Goal: Information Seeking & Learning: Learn about a topic

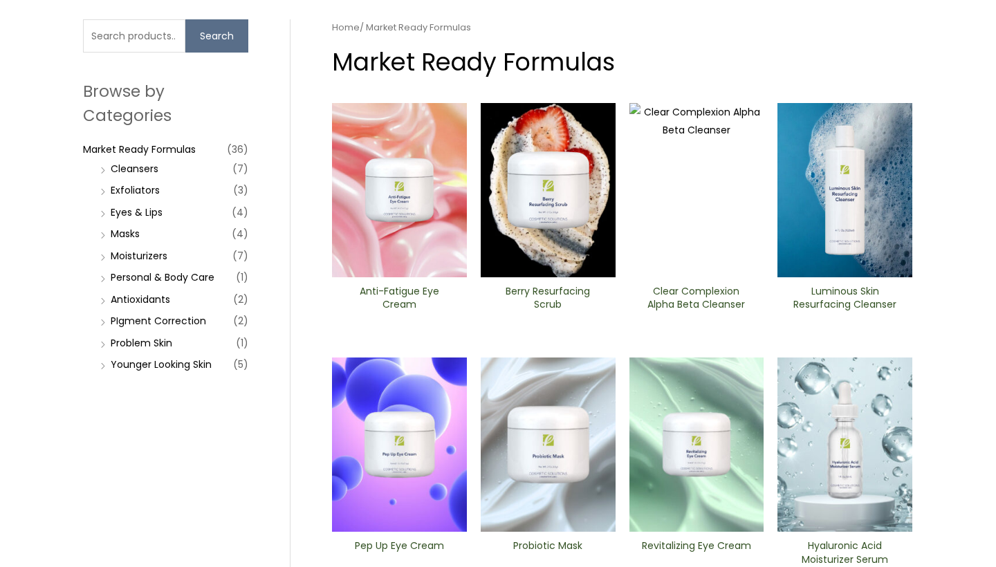
scroll to position [119, 0]
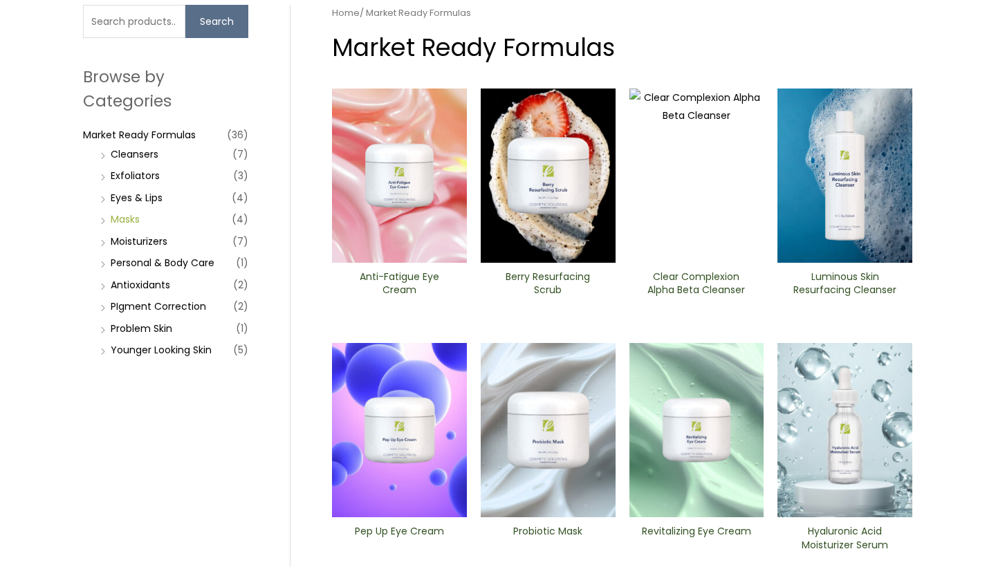
click at [127, 212] on link "Masks" at bounding box center [125, 219] width 29 height 14
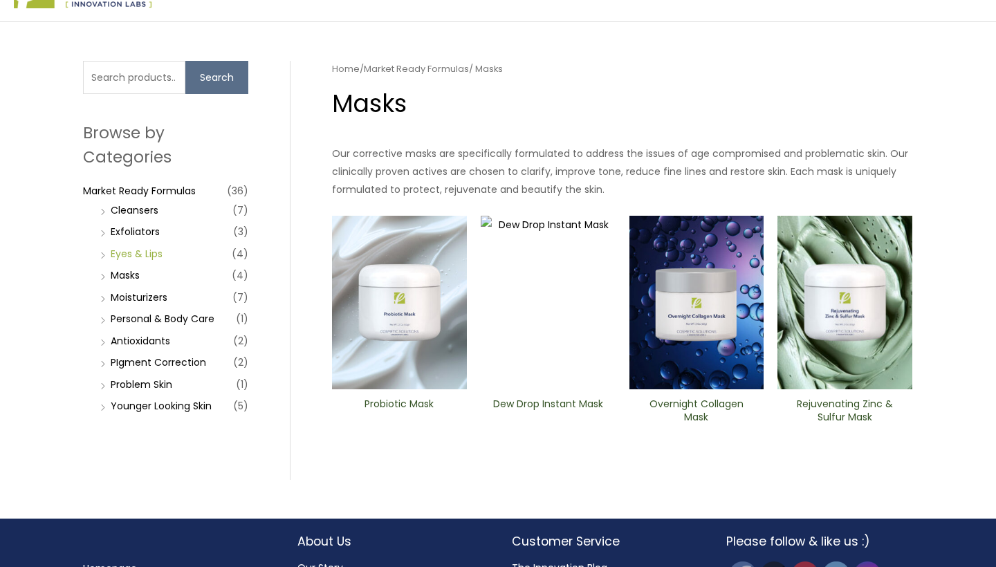
scroll to position [62, 0]
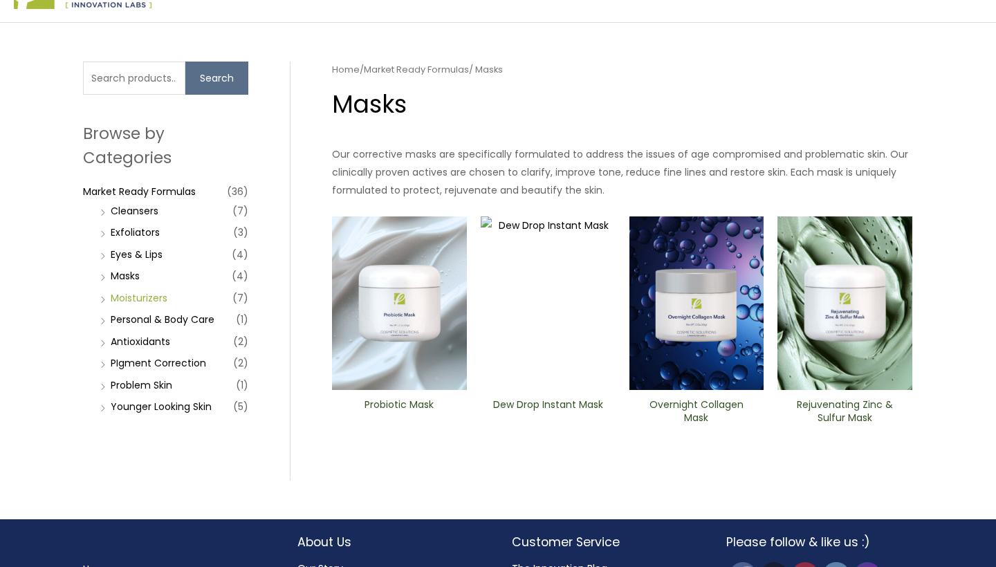
click at [154, 296] on link "Moisturizers" at bounding box center [139, 298] width 57 height 14
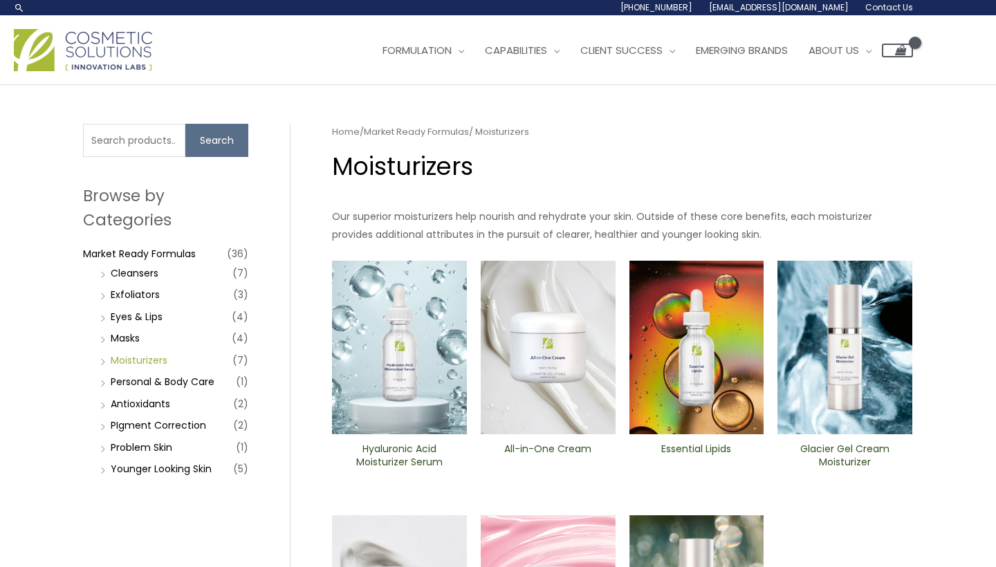
click at [162, 357] on link "Moisturizers" at bounding box center [139, 361] width 57 height 14
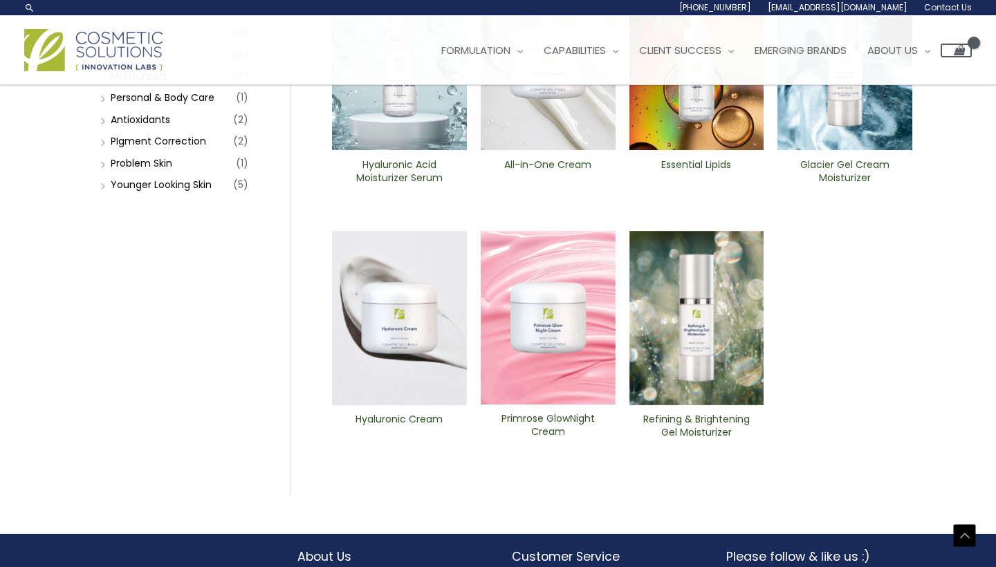
scroll to position [276, 0]
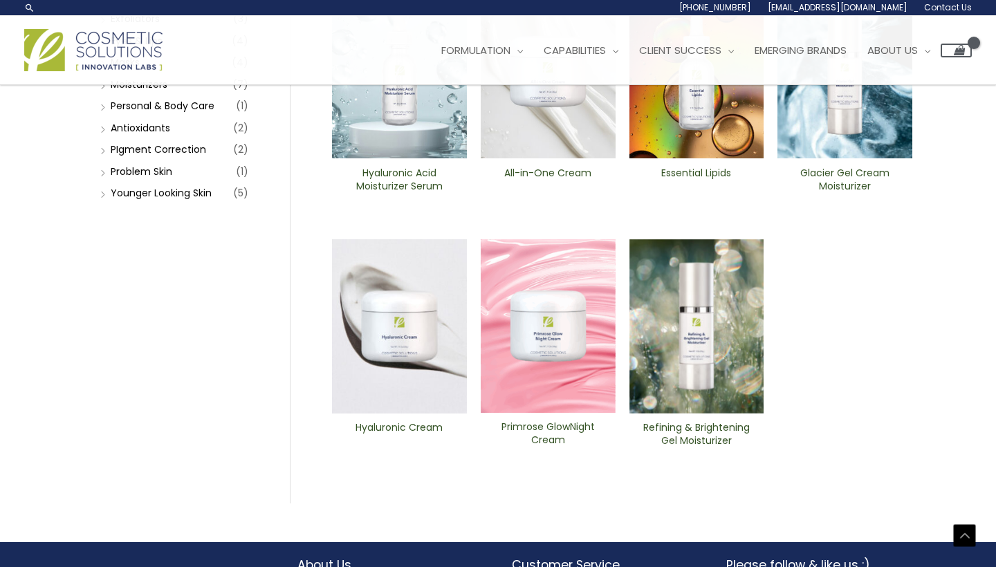
click at [699, 434] on h2 "Refining & Brightening Gel Moisturizer" at bounding box center [696, 434] width 111 height 26
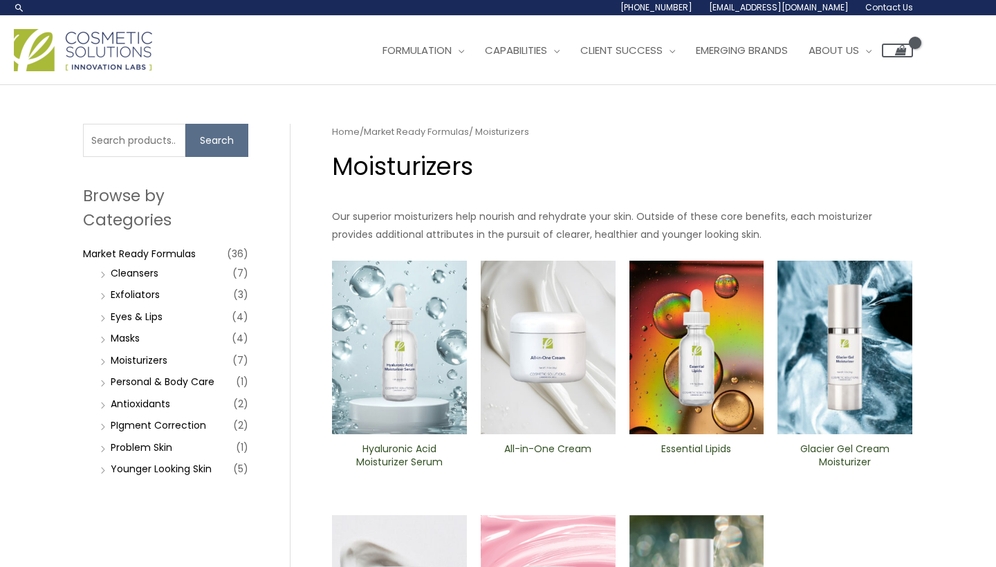
scroll to position [0, 0]
click at [145, 140] on input "Search for:" at bounding box center [134, 140] width 102 height 33
type input "spf"
click at [201, 137] on button "Search" at bounding box center [216, 140] width 63 height 33
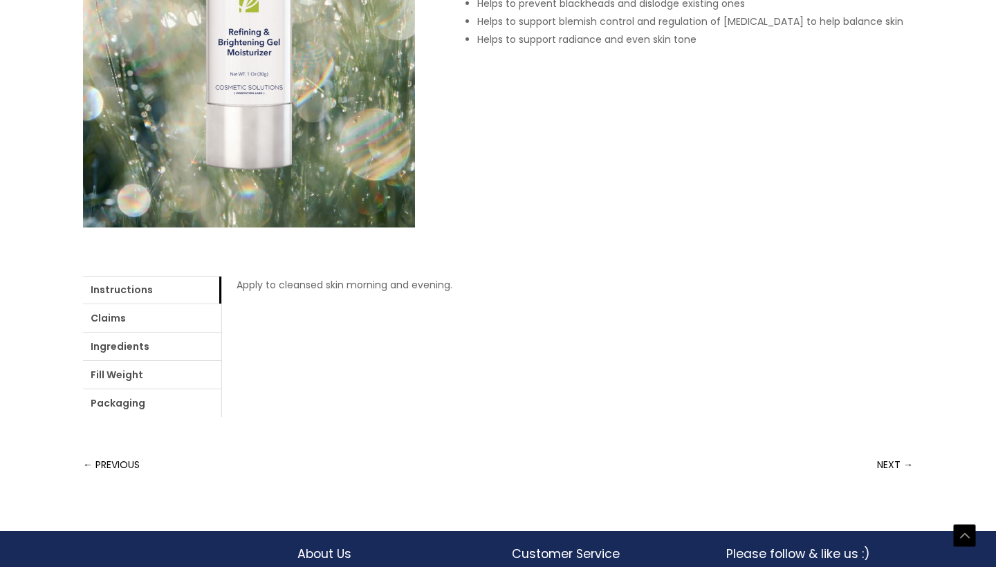
scroll to position [402, 0]
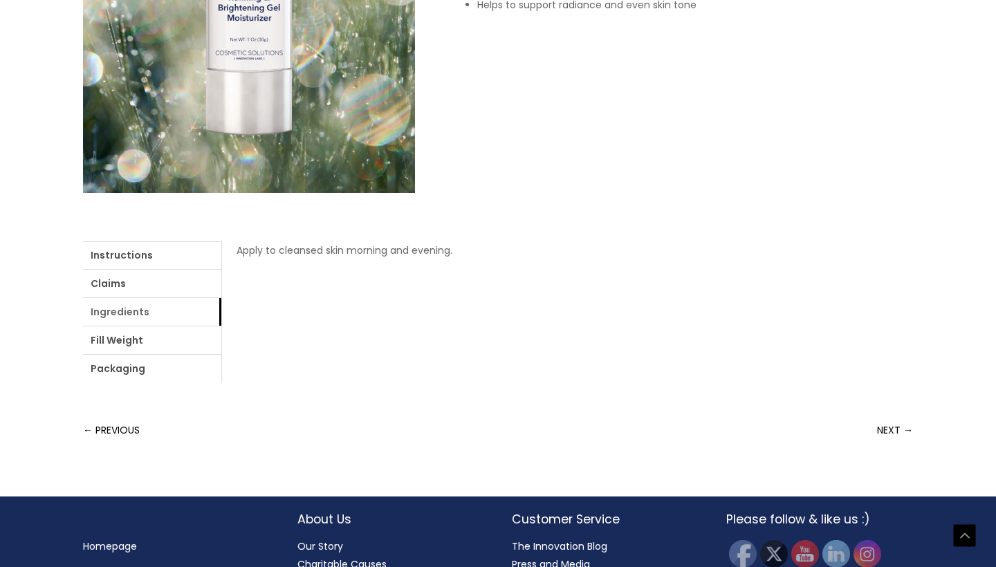
click at [125, 314] on link "Ingredients" at bounding box center [152, 312] width 138 height 28
click at [148, 309] on link "Ingredients" at bounding box center [152, 312] width 138 height 28
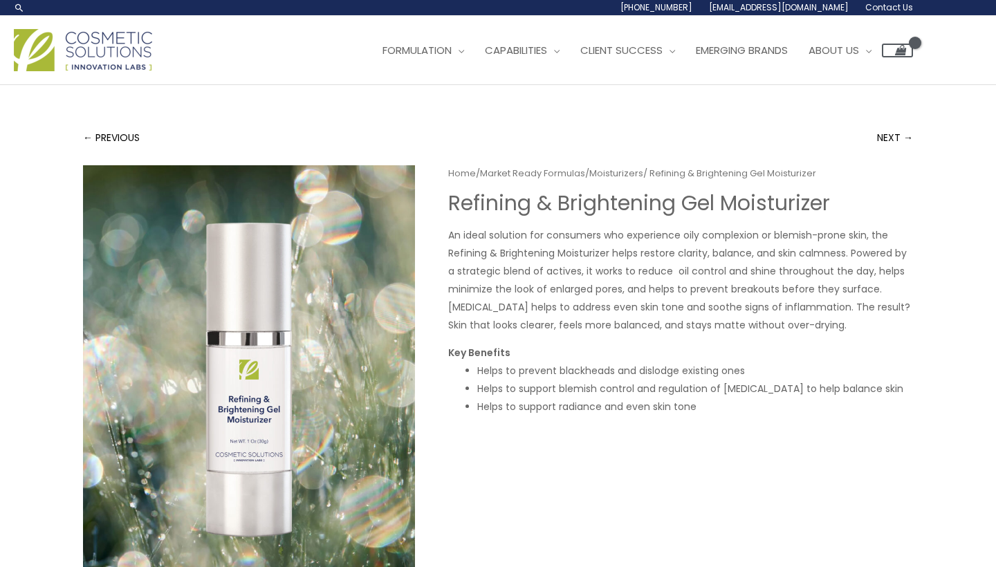
scroll to position [0, 0]
